Goal: Task Accomplishment & Management: Manage account settings

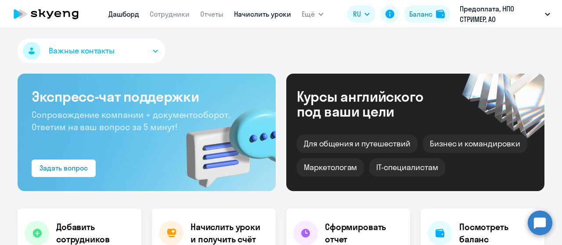
click at [240, 16] on link "Начислить уроки" at bounding box center [262, 14] width 57 height 9
select select "30"
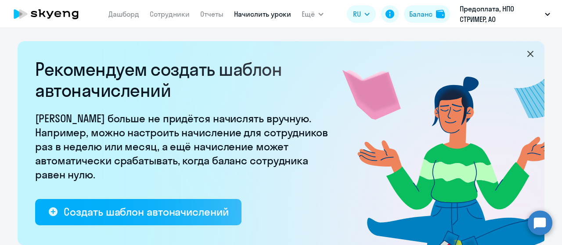
select select "10"
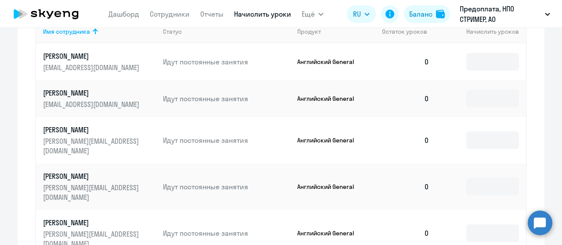
scroll to position [404, 0]
click at [478, 66] on input at bounding box center [492, 63] width 53 height 18
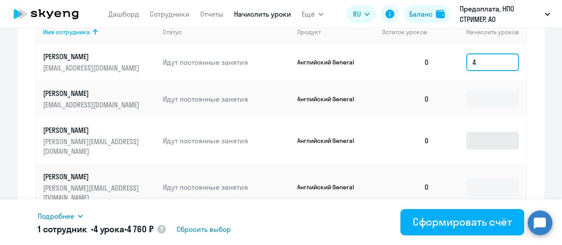
type input "4"
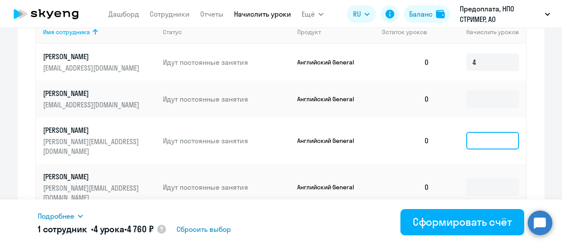
click at [484, 138] on input at bounding box center [492, 141] width 53 height 18
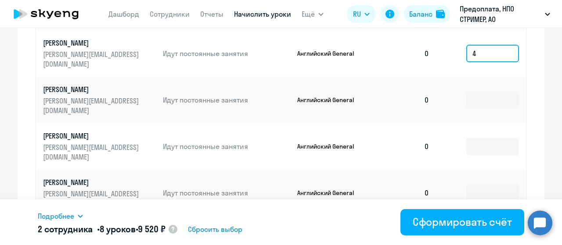
scroll to position [497, 0]
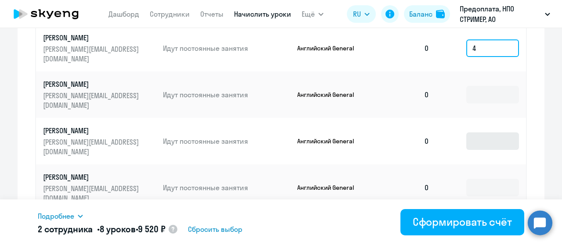
type input "4"
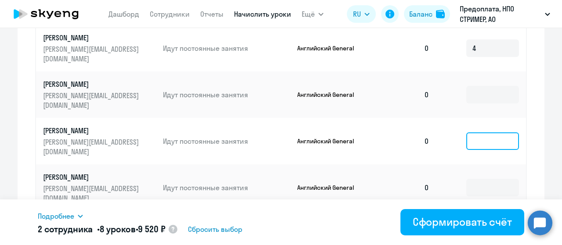
click at [490, 132] on input at bounding box center [492, 141] width 53 height 18
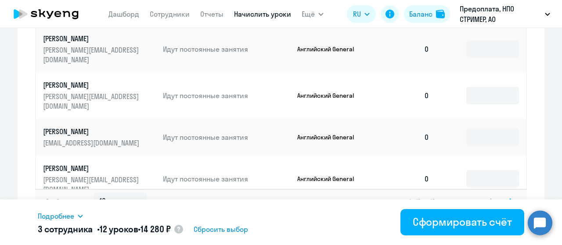
scroll to position [645, 0]
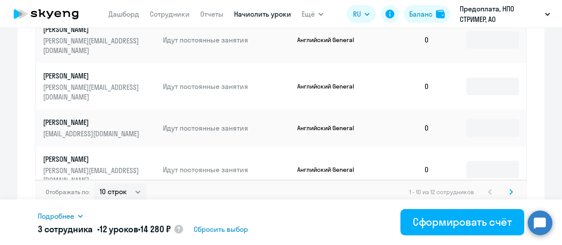
type input "4"
click at [489, 207] on input at bounding box center [492, 216] width 53 height 18
type input "4"
click at [168, 15] on link "Сотрудники" at bounding box center [170, 14] width 40 height 9
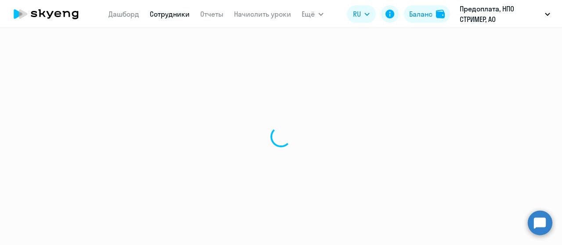
select select "30"
